Goal: Use online tool/utility: Utilize a website feature to perform a specific function

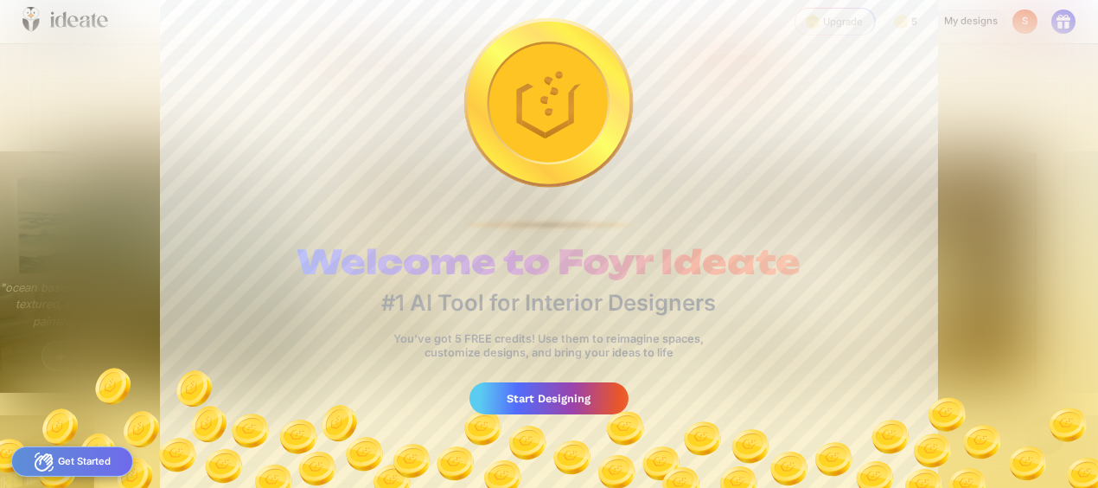
click at [628, 414] on div "Start Designing" at bounding box center [549, 398] width 158 height 32
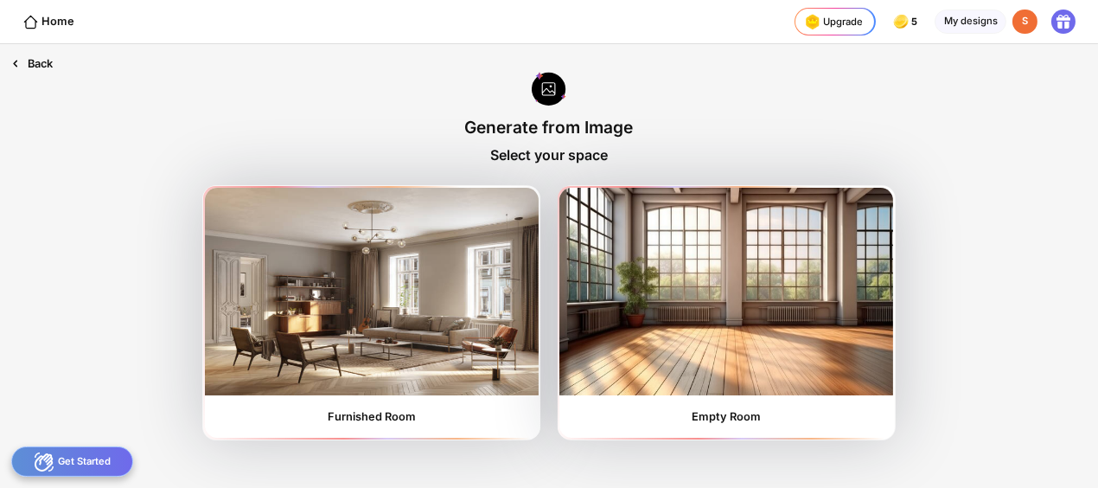
click at [64, 83] on div "Back" at bounding box center [32, 63] width 64 height 39
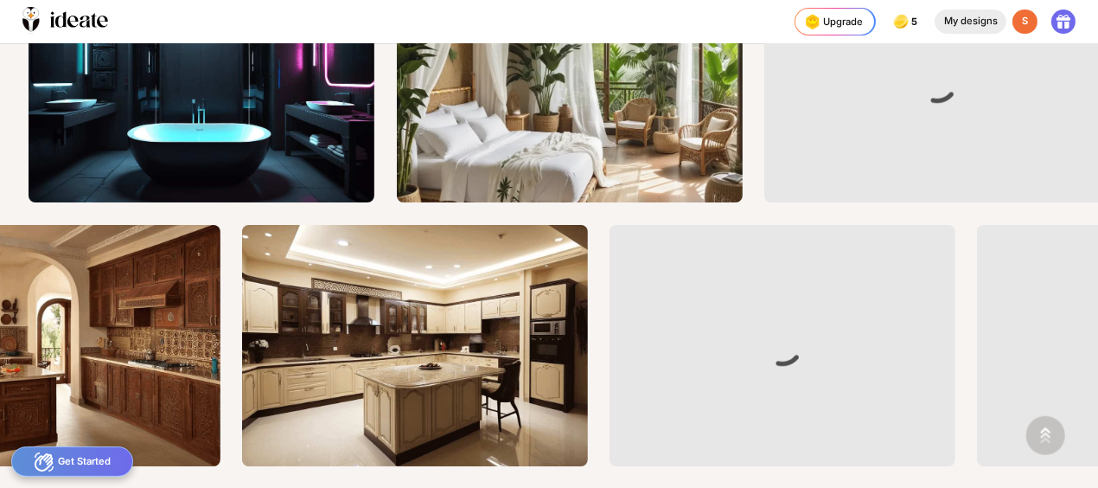
click at [935, 35] on div "My designs" at bounding box center [971, 22] width 72 height 25
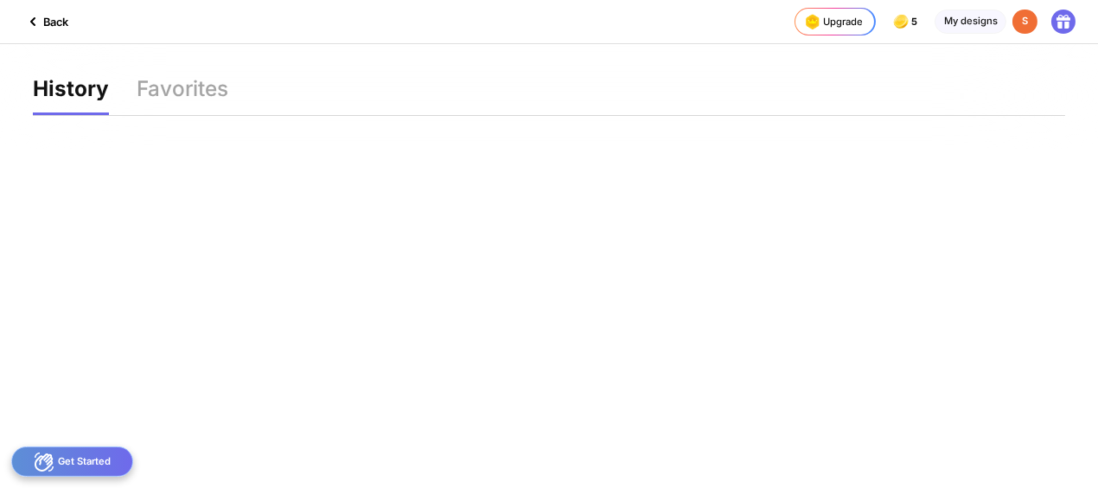
click at [68, 29] on div "Back" at bounding box center [45, 21] width 46 height 21
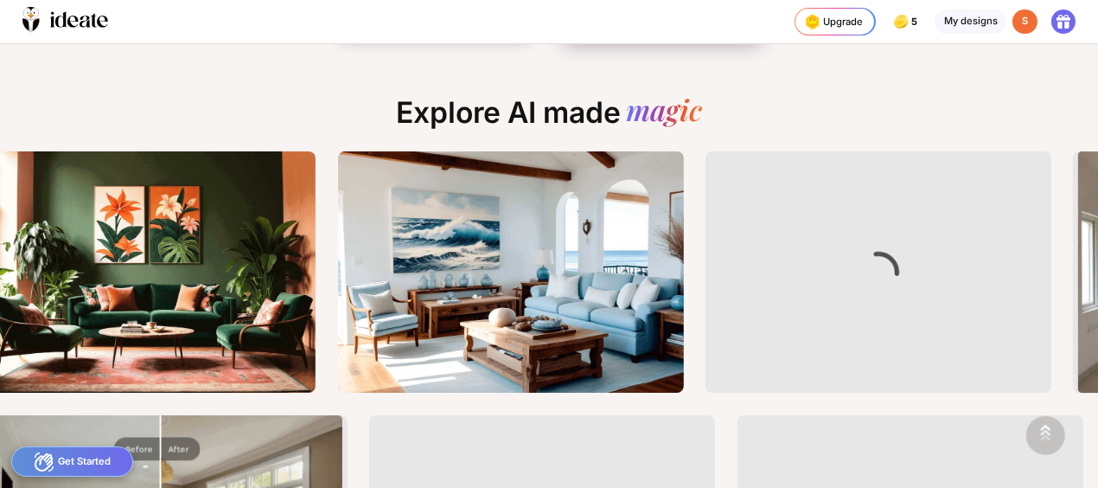
click at [753, 20] on div at bounding box center [741, 8] width 22 height 22
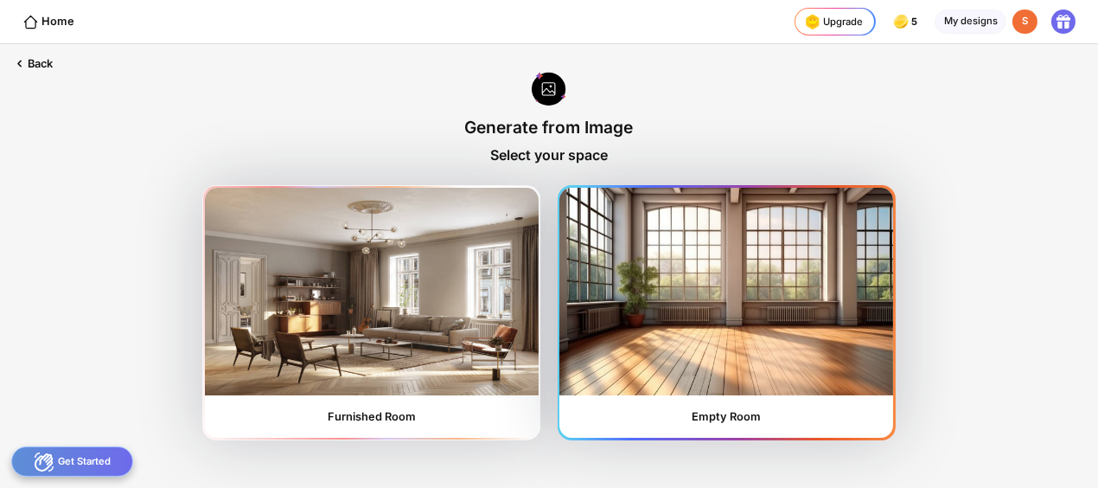
click at [772, 195] on img at bounding box center [727, 292] width 334 height 208
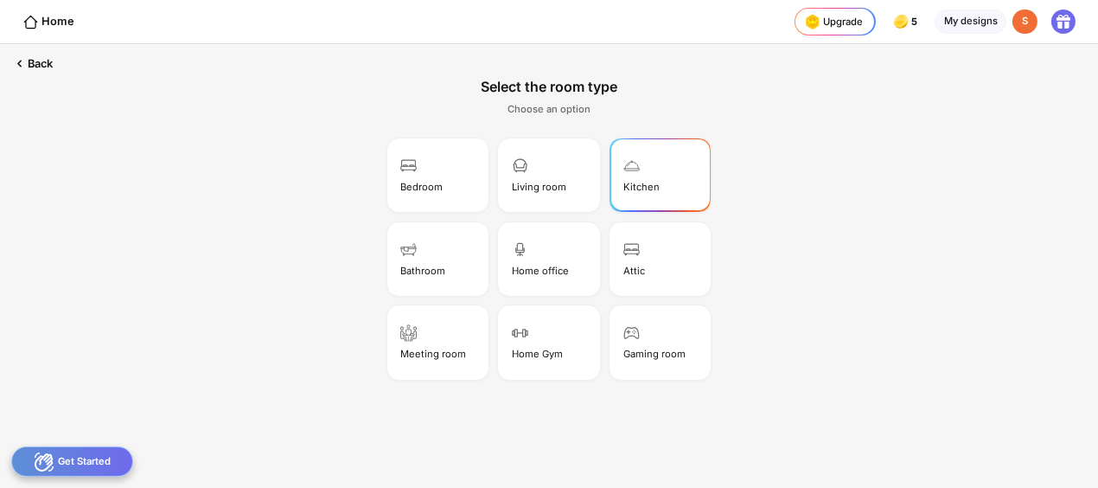
click at [612, 160] on div "Kitchen" at bounding box center [660, 174] width 97 height 69
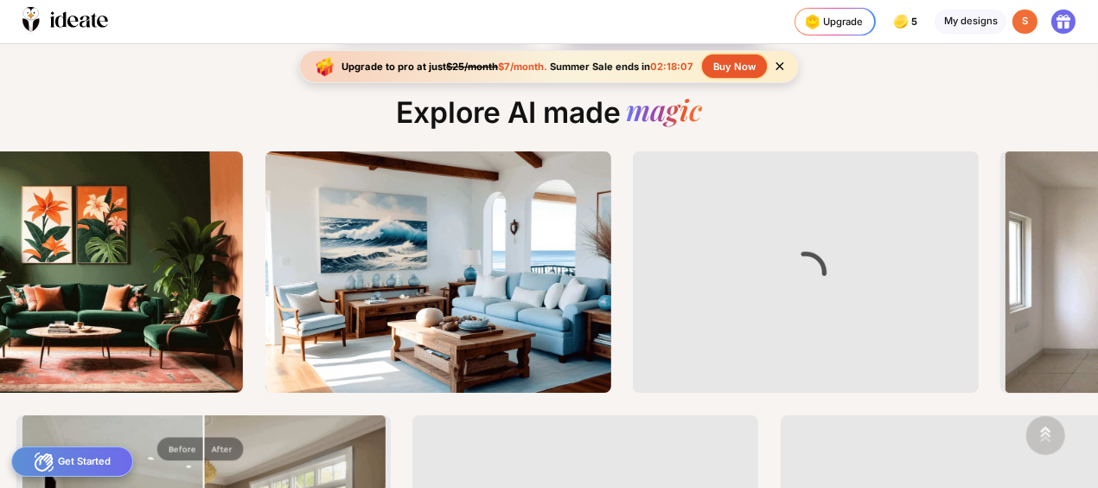
click at [689, 23] on div "Start with an image Use image to generate" at bounding box center [631, 7] width 117 height 31
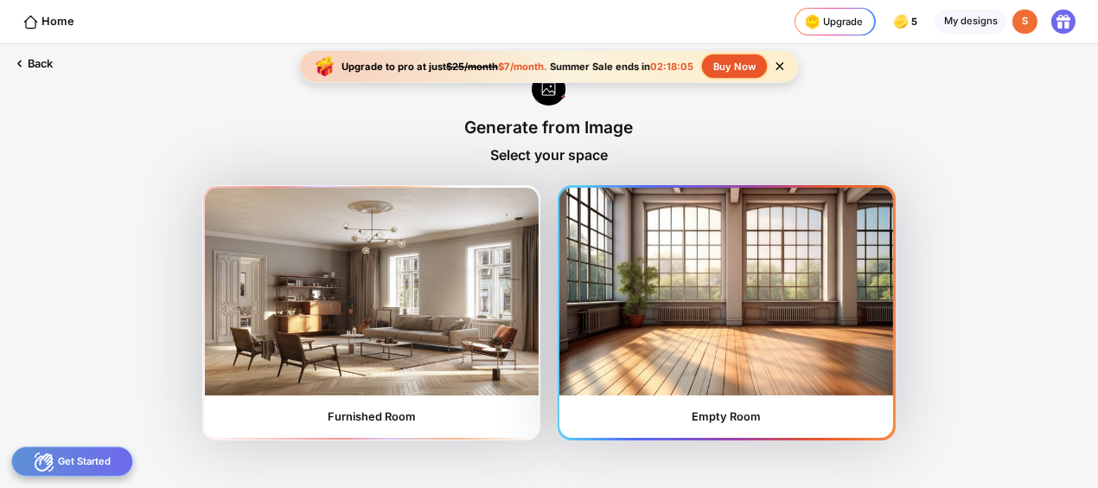
click at [771, 310] on img at bounding box center [727, 292] width 334 height 208
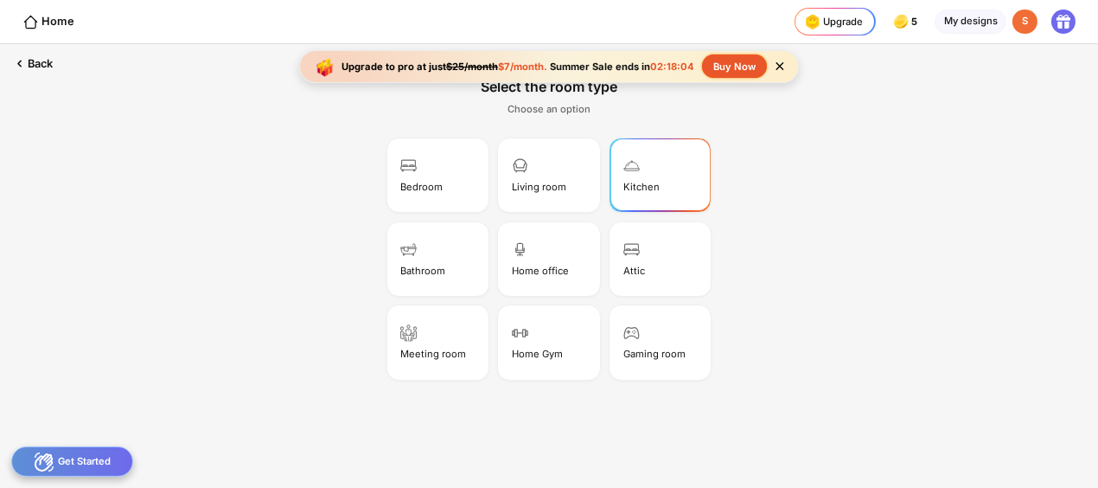
click at [624, 181] on div "Kitchen" at bounding box center [642, 187] width 36 height 12
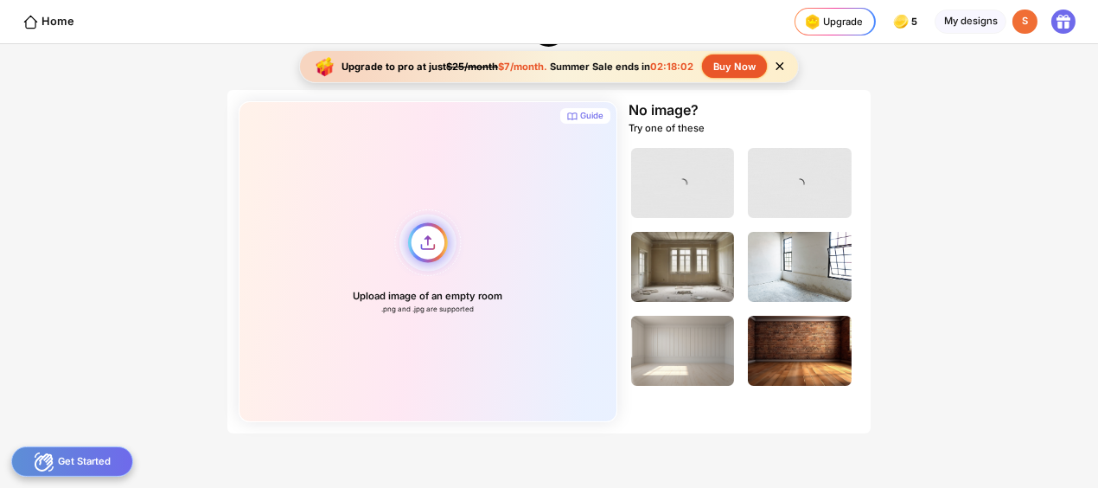
click at [397, 196] on div "Upload image of an empty room .png and .jpg are supported" at bounding box center [428, 261] width 379 height 321
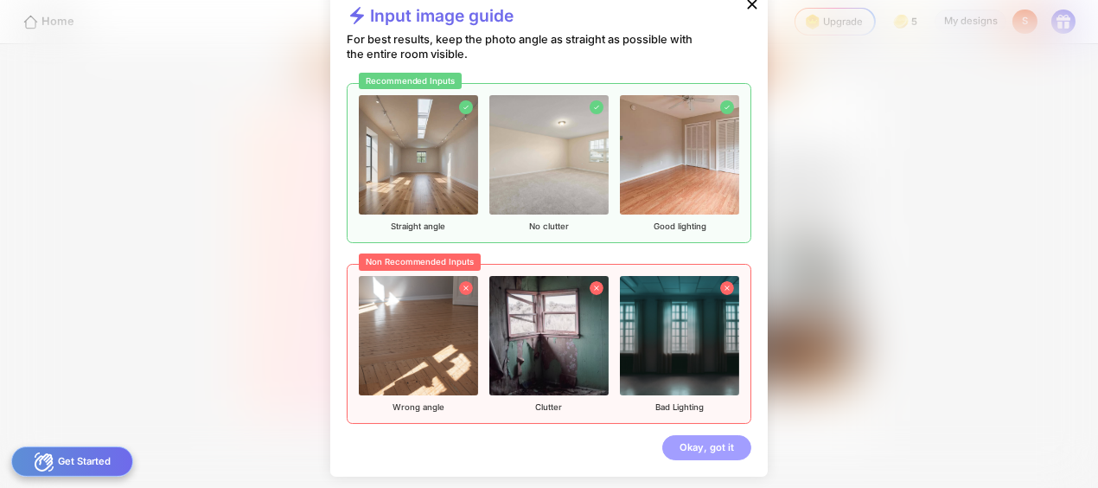
click at [746, 435] on div "Okay, got it" at bounding box center [707, 447] width 89 height 25
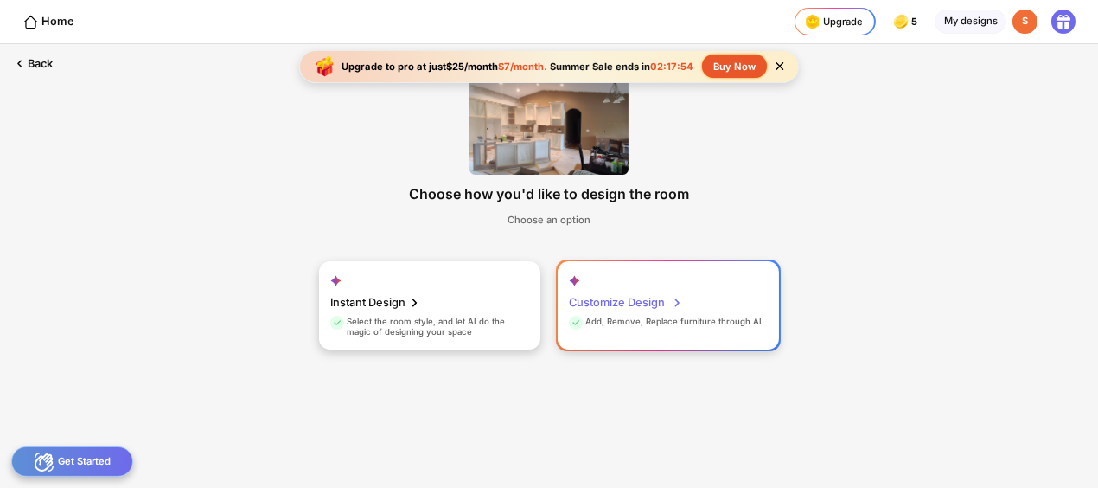
click at [636, 289] on div "Customize Design" at bounding box center [626, 303] width 114 height 28
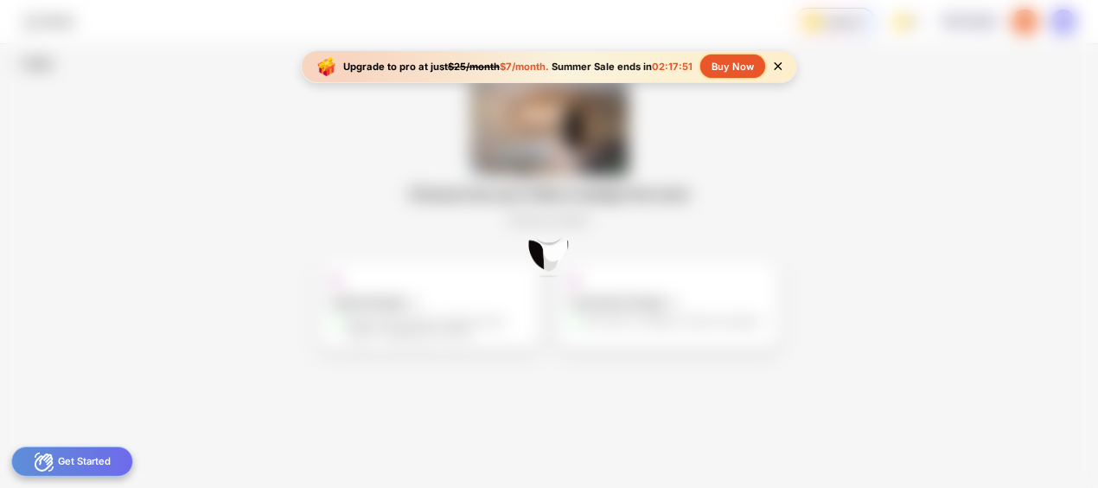
click at [785, 74] on icon at bounding box center [778, 66] width 15 height 15
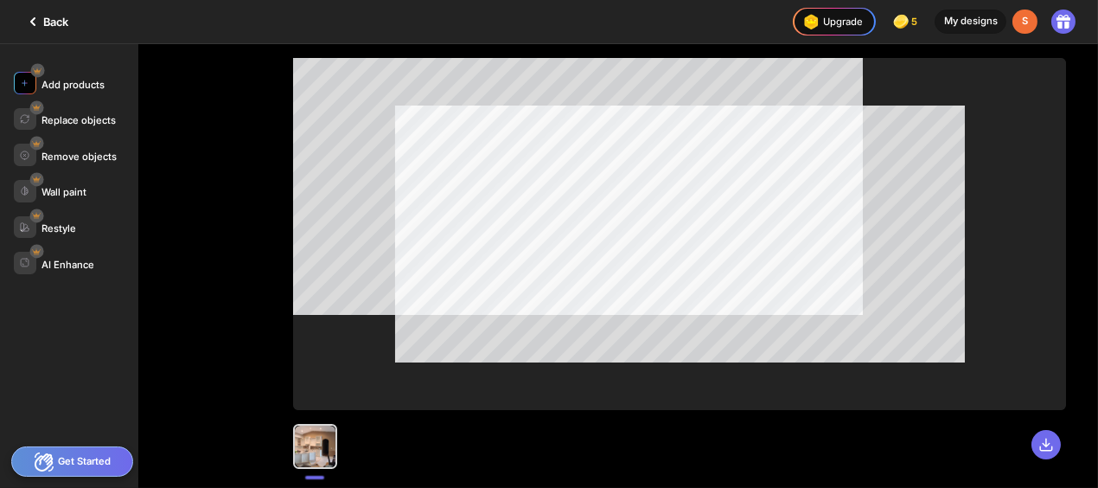
click at [29, 87] on img at bounding box center [25, 83] width 10 height 10
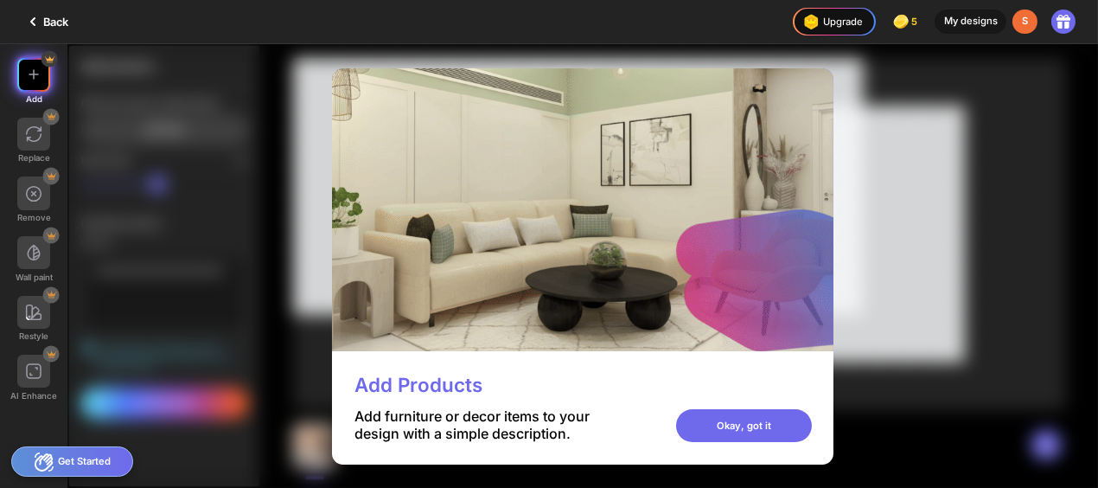
click at [332, 350] on img at bounding box center [583, 209] width 502 height 282
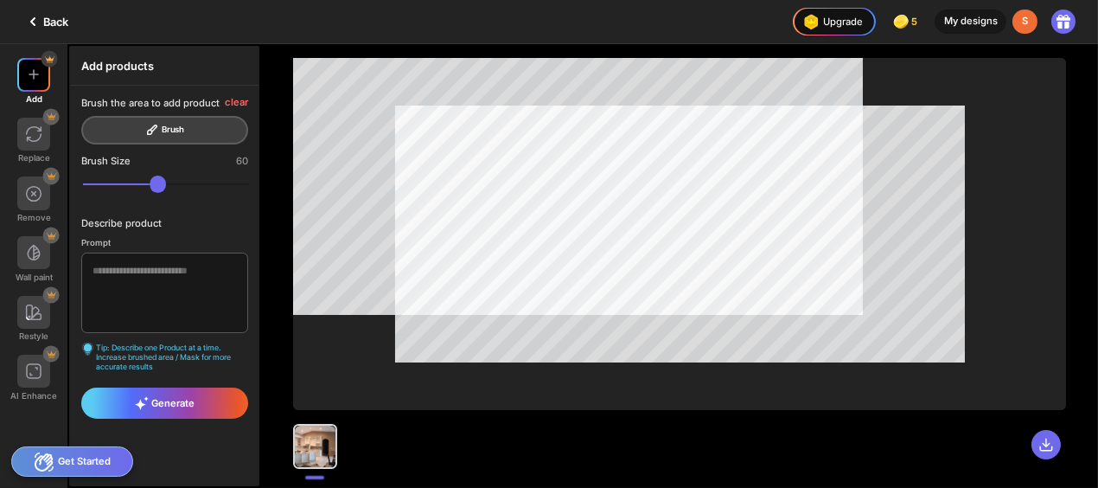
scroll to position [188, 0]
click at [247, 253] on textarea at bounding box center [164, 293] width 166 height 80
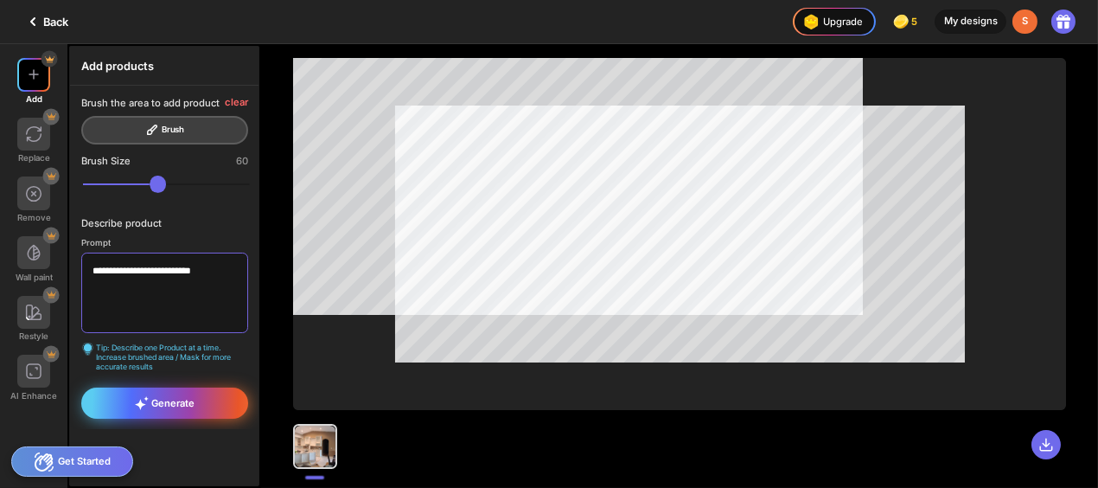
type textarea "**********"
click at [247, 418] on div "Generate" at bounding box center [164, 402] width 166 height 30
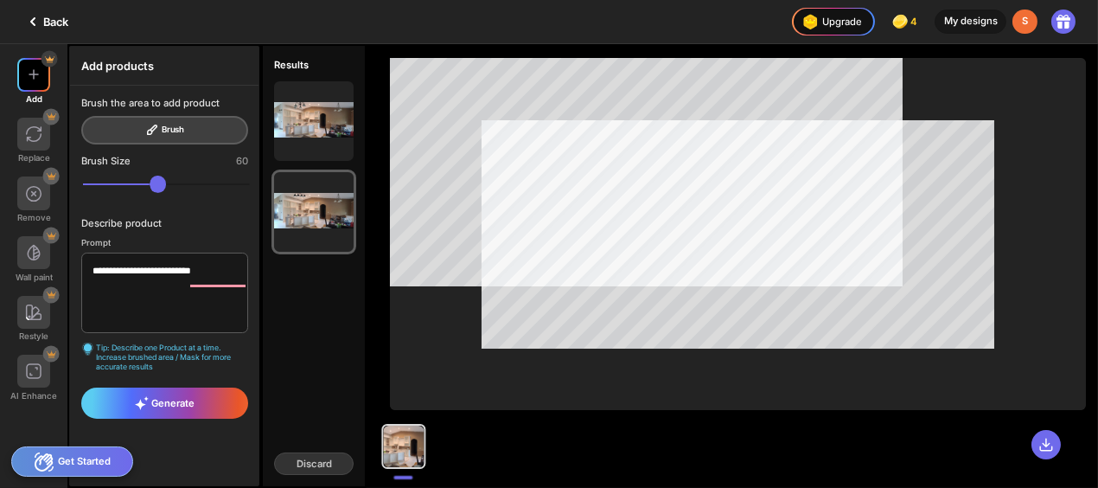
click at [425, 426] on div at bounding box center [404, 446] width 41 height 41
click at [41, 141] on img at bounding box center [34, 134] width 14 height 14
